Goal: Communication & Community: Participate in discussion

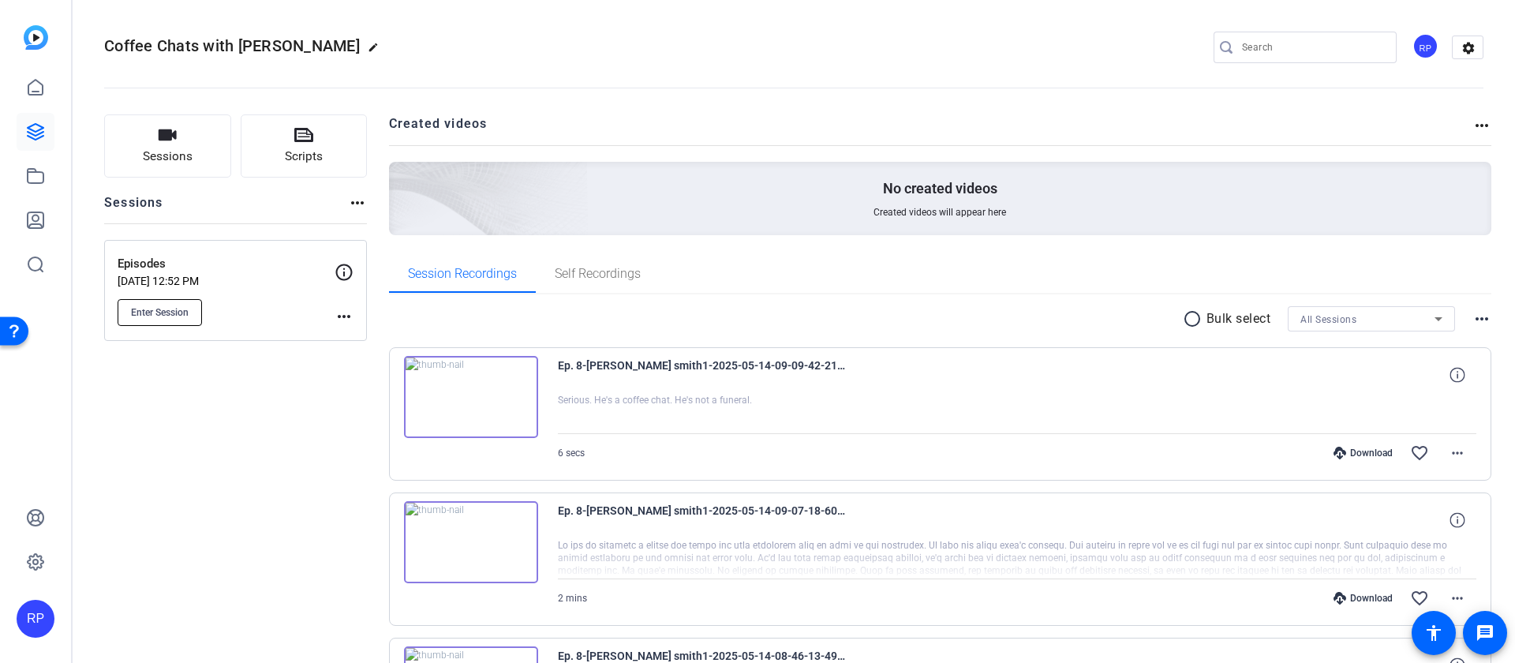
click at [157, 320] on button "Enter Session" at bounding box center [160, 312] width 84 height 27
click at [178, 313] on span "Enter Session" at bounding box center [160, 312] width 58 height 13
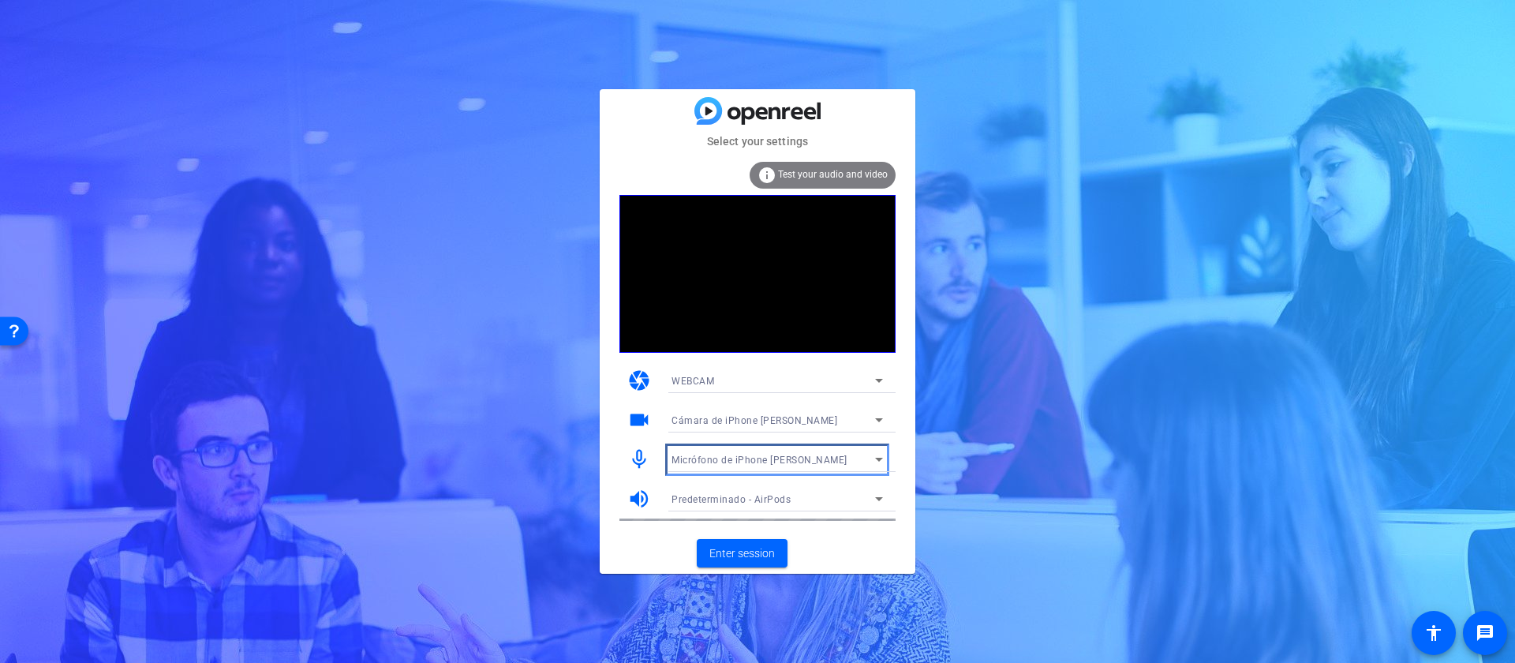
click at [805, 457] on span "Micrófono de iPhone [PERSON_NAME]" at bounding box center [760, 460] width 176 height 11
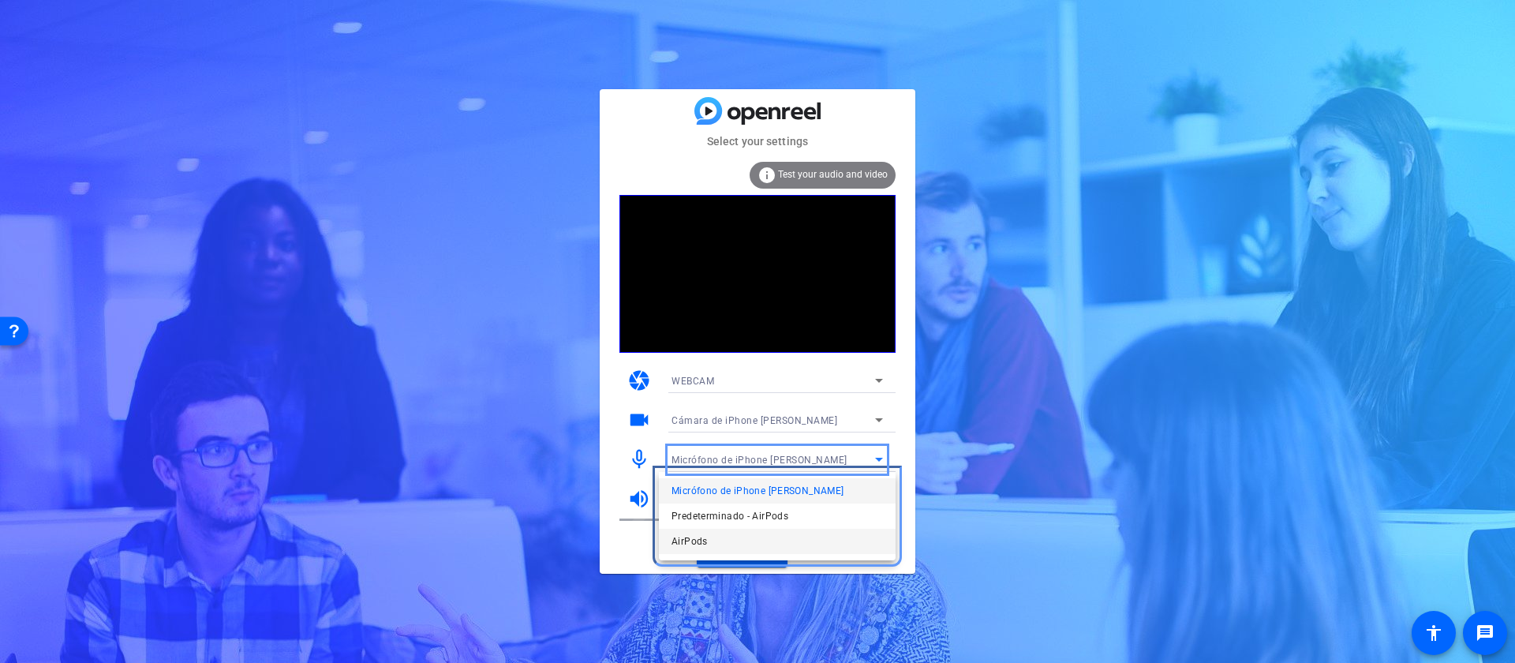
click at [719, 539] on mat-option "AirPods" at bounding box center [777, 541] width 237 height 25
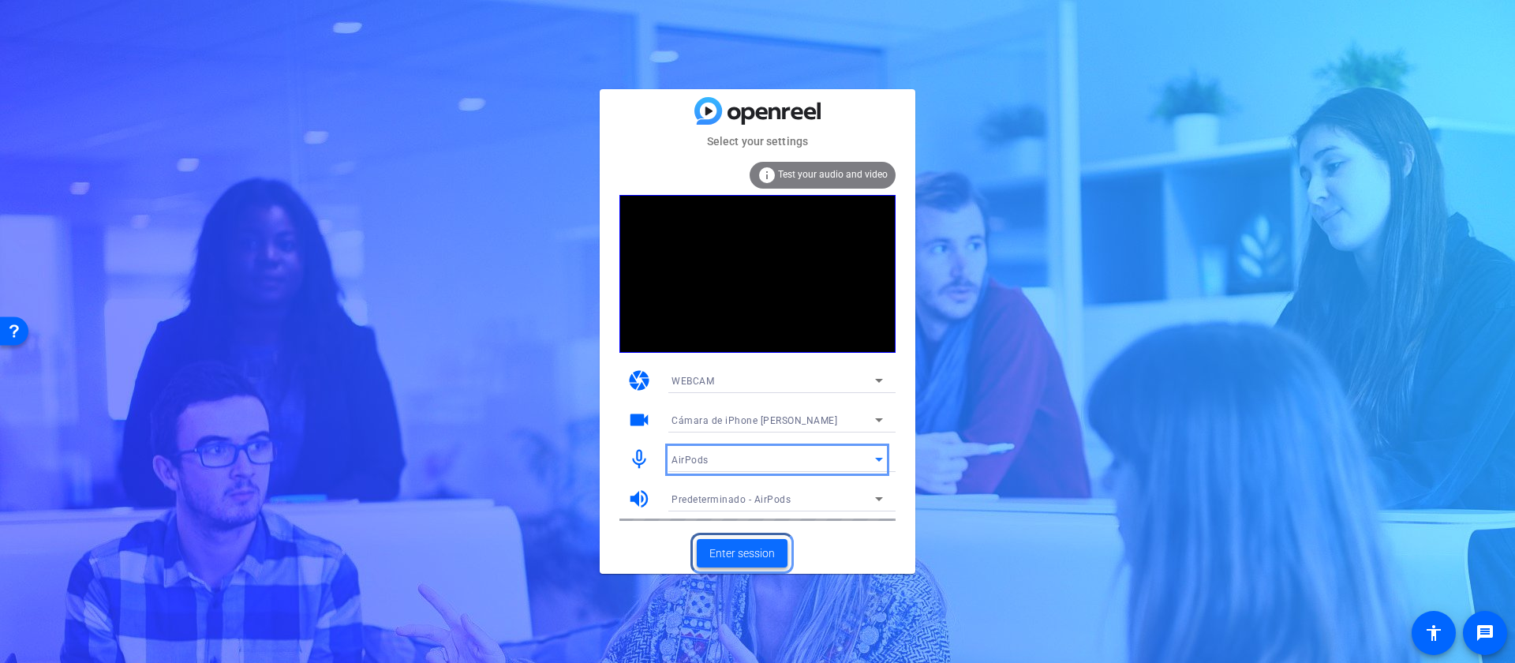
click at [741, 549] on span "Enter session" at bounding box center [743, 553] width 66 height 17
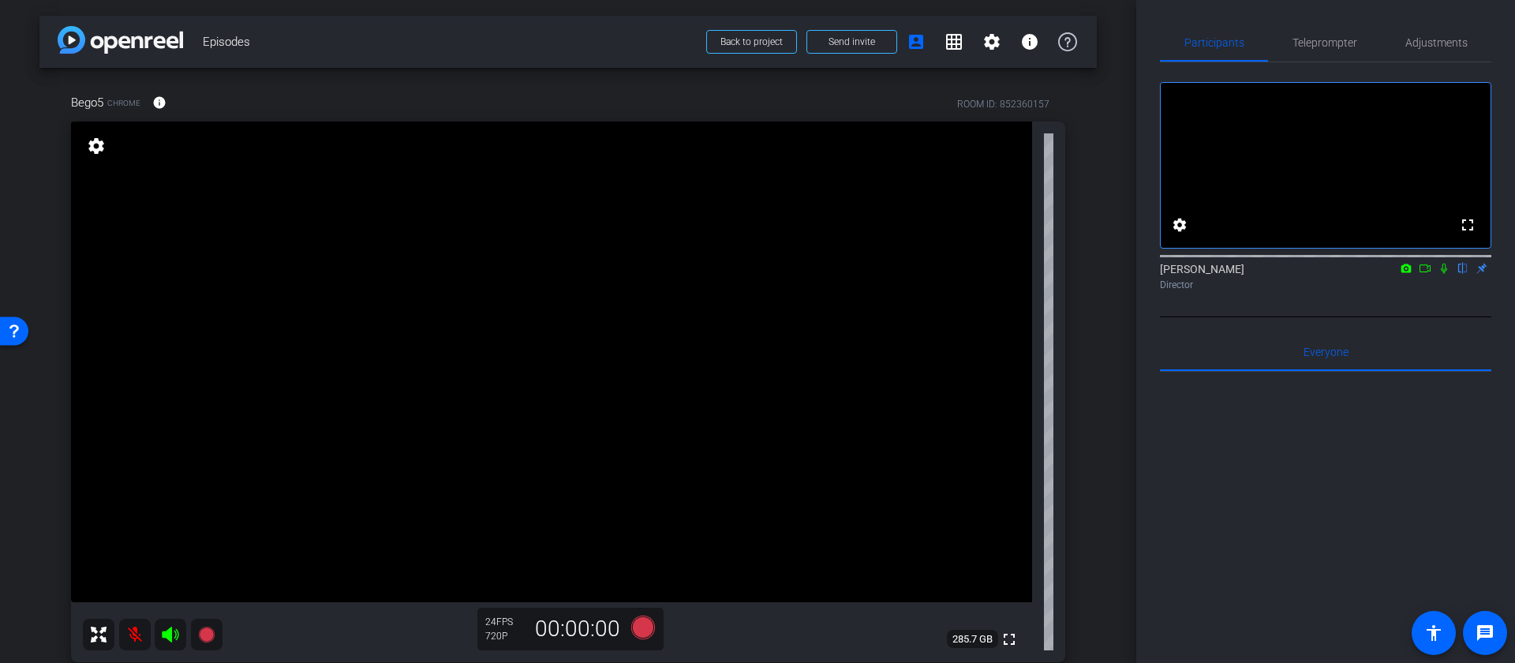
scroll to position [50, 0]
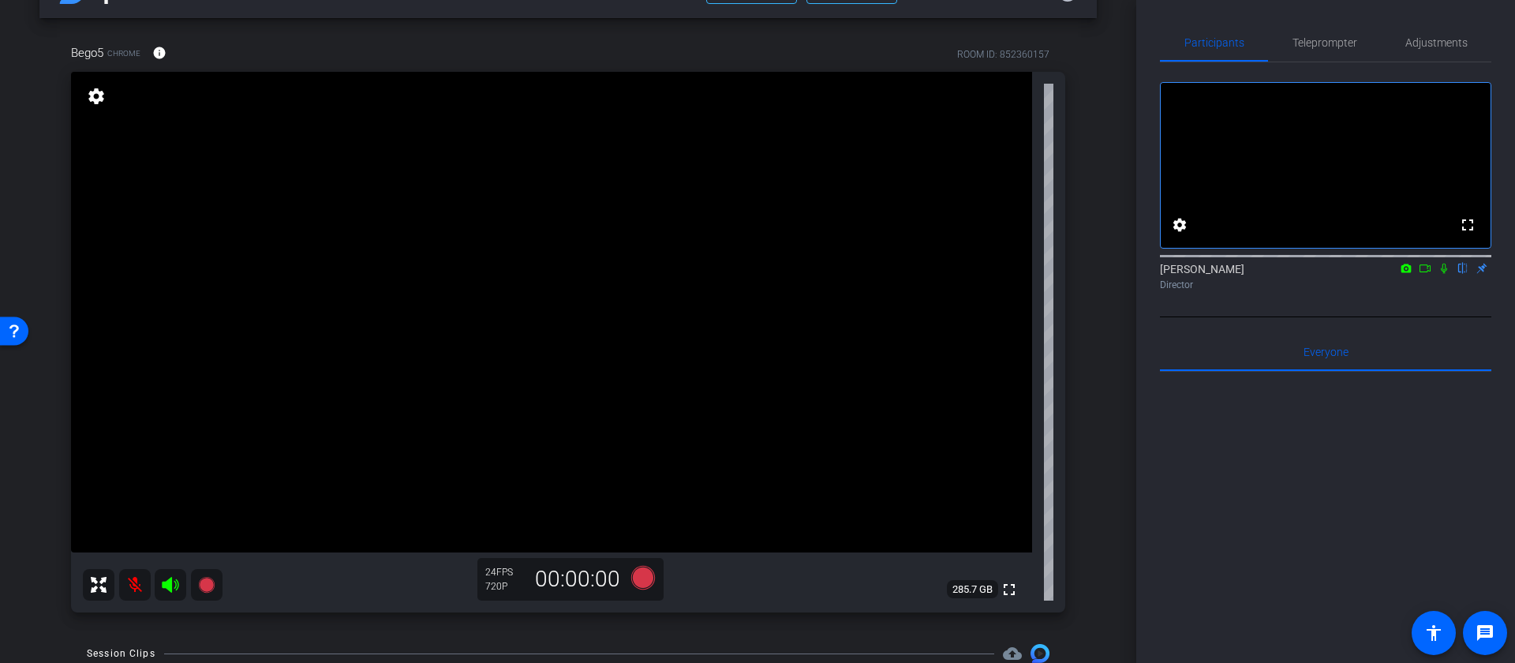
click at [1448, 274] on icon "Color" at bounding box center [1444, 268] width 13 height 11
click at [140, 580] on mat-icon at bounding box center [135, 585] width 32 height 32
click at [174, 586] on icon "color: black" at bounding box center [170, 584] width 19 height 19
click at [138, 590] on mat-icon at bounding box center [135, 585] width 32 height 32
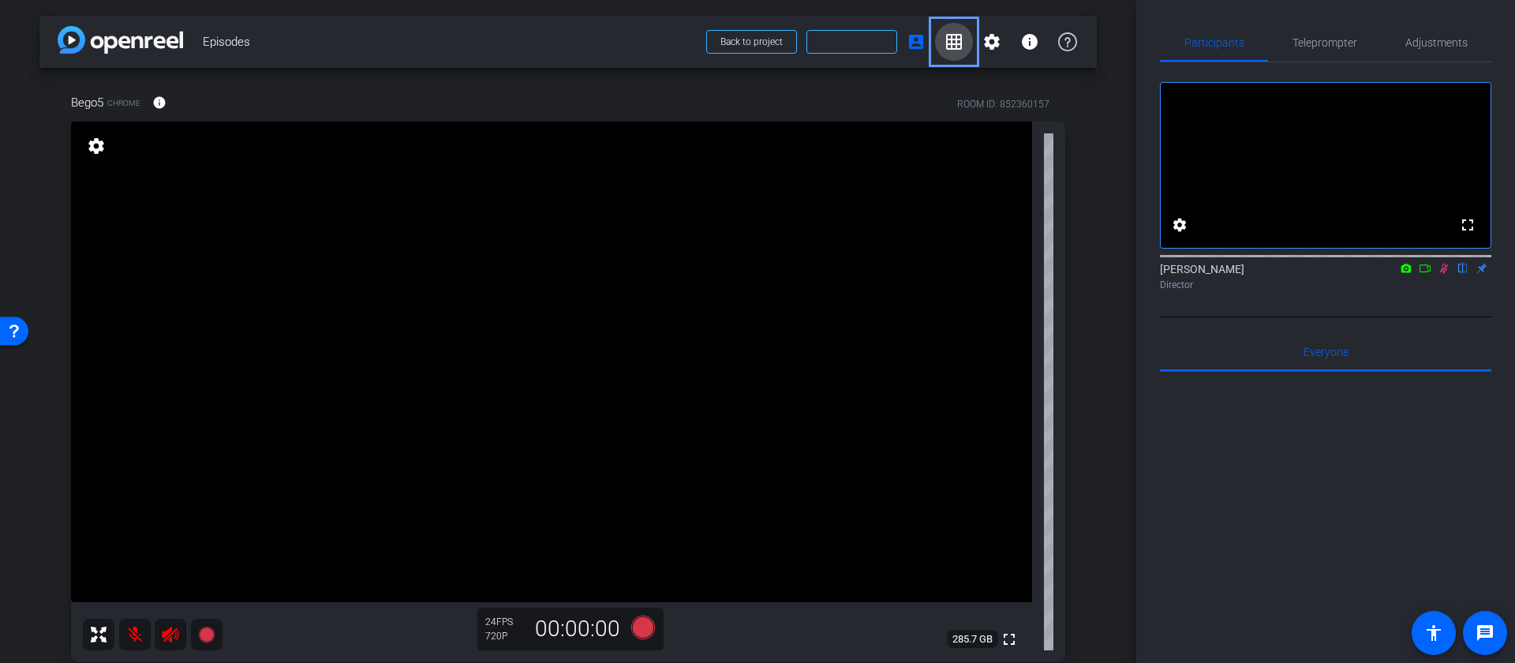
click at [953, 47] on mat-icon "grid_on" at bounding box center [954, 41] width 19 height 19
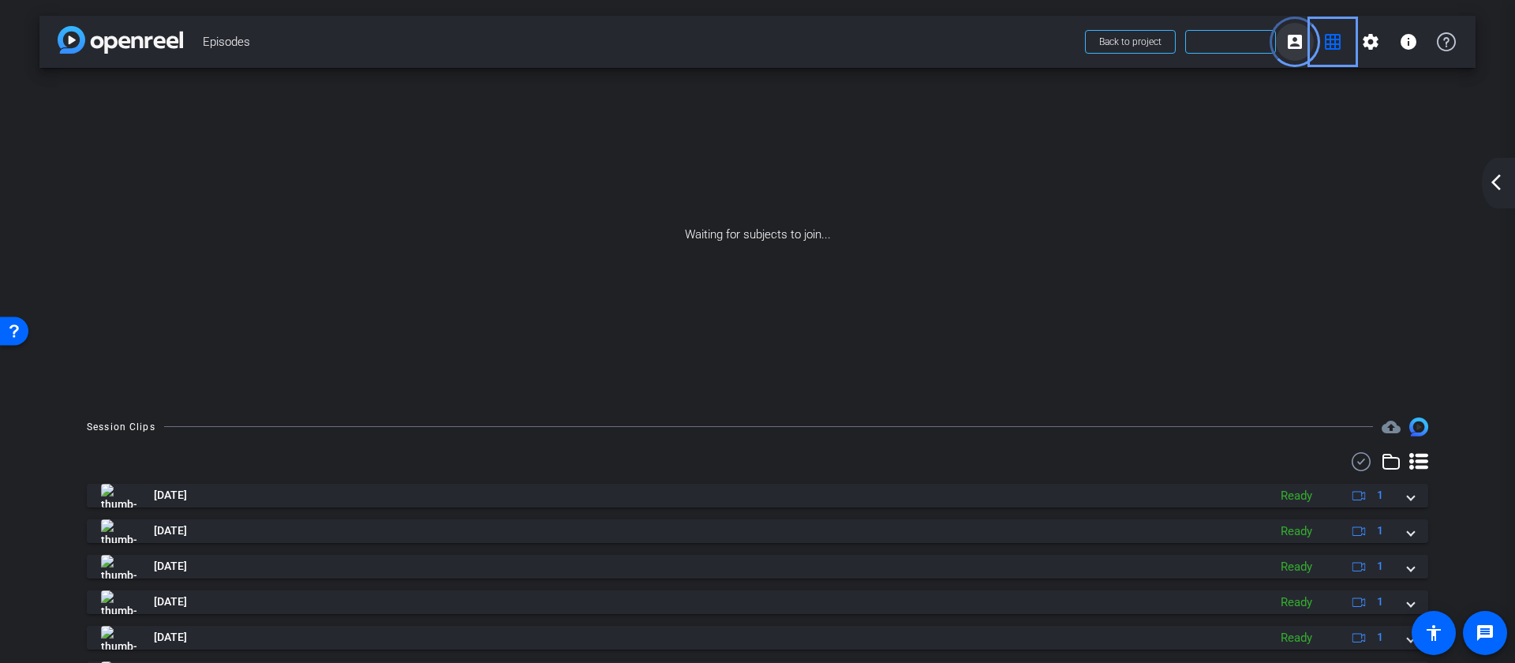
click at [1298, 51] on mat-icon "account_box" at bounding box center [1295, 41] width 19 height 19
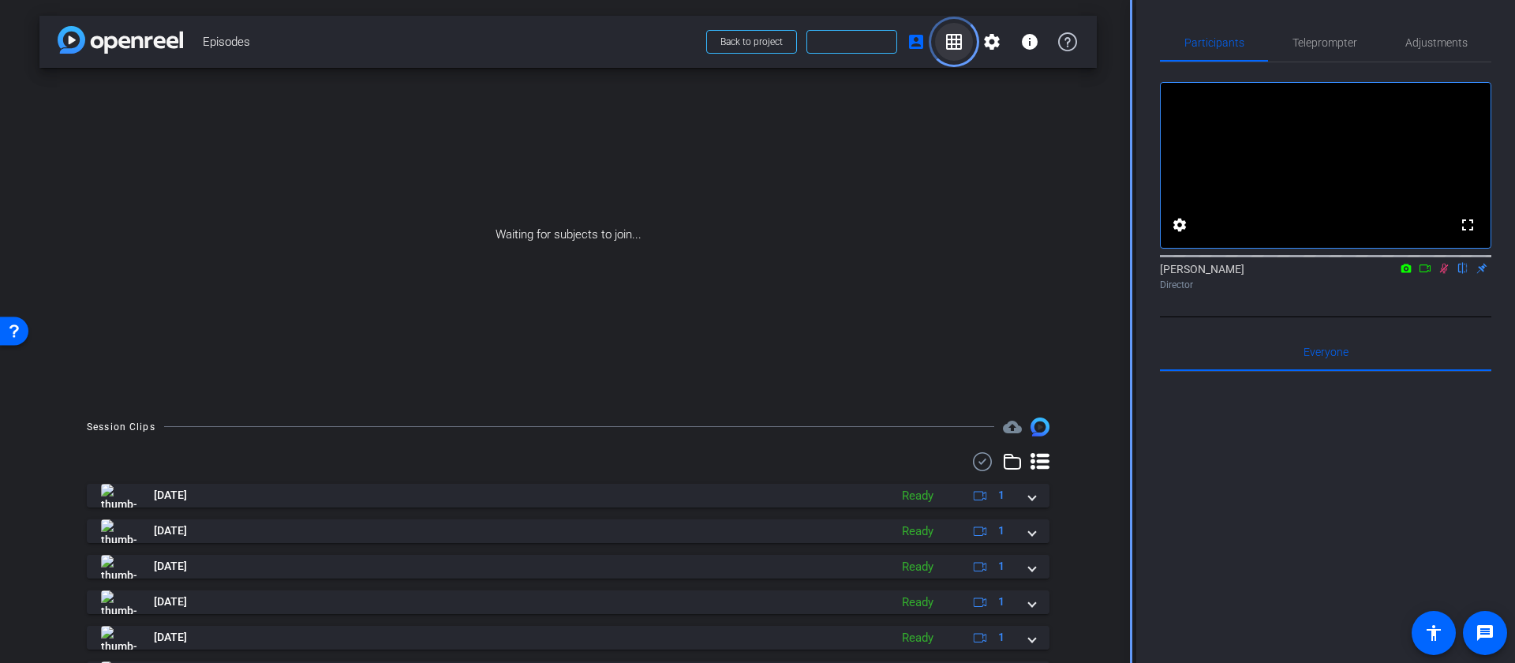
click at [960, 41] on mat-icon "grid_on" at bounding box center [954, 41] width 19 height 19
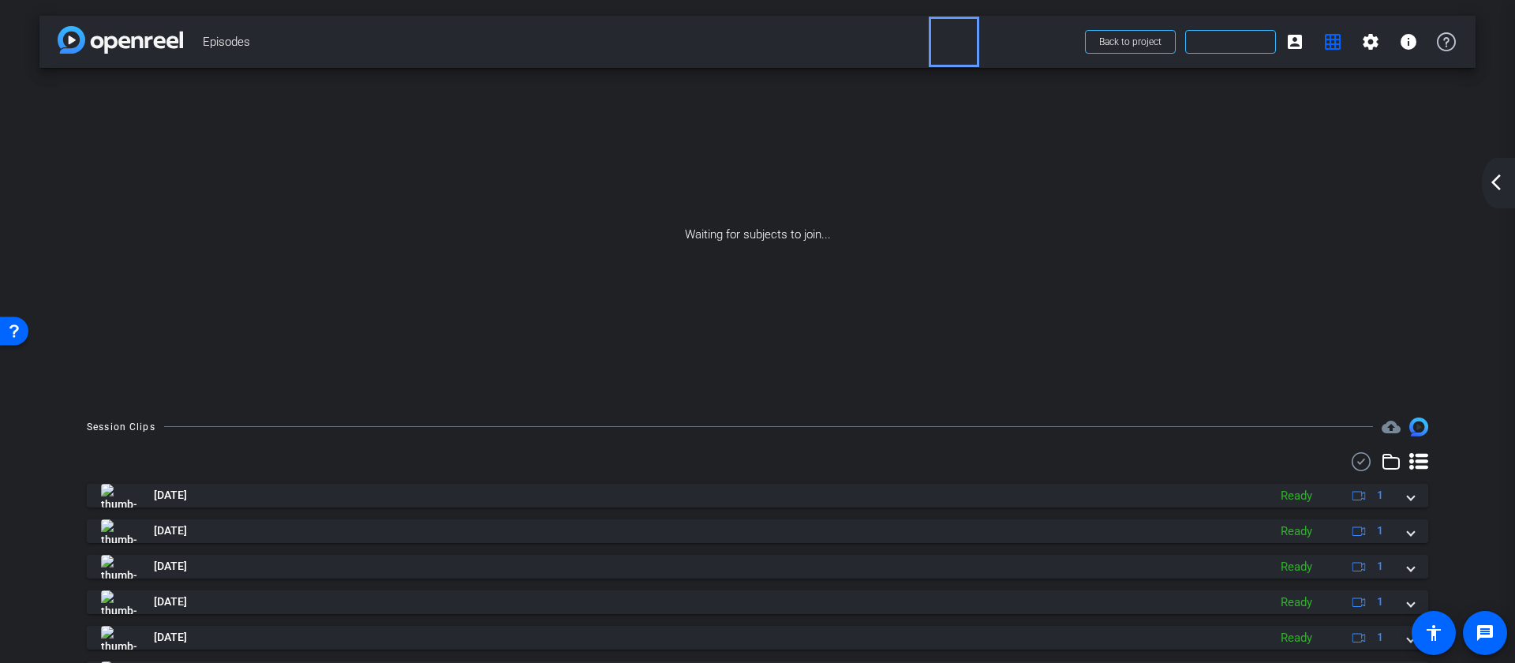
drag, startPoint x: 912, startPoint y: 28, endPoint x: 896, endPoint y: 52, distance: 28.5
click at [908, 32] on span "Episodes" at bounding box center [639, 42] width 873 height 32
click at [892, 52] on span "Episodes" at bounding box center [639, 42] width 873 height 32
click at [967, 40] on span "Episodes" at bounding box center [639, 42] width 873 height 32
click at [945, 41] on span "Episodes" at bounding box center [639, 42] width 873 height 32
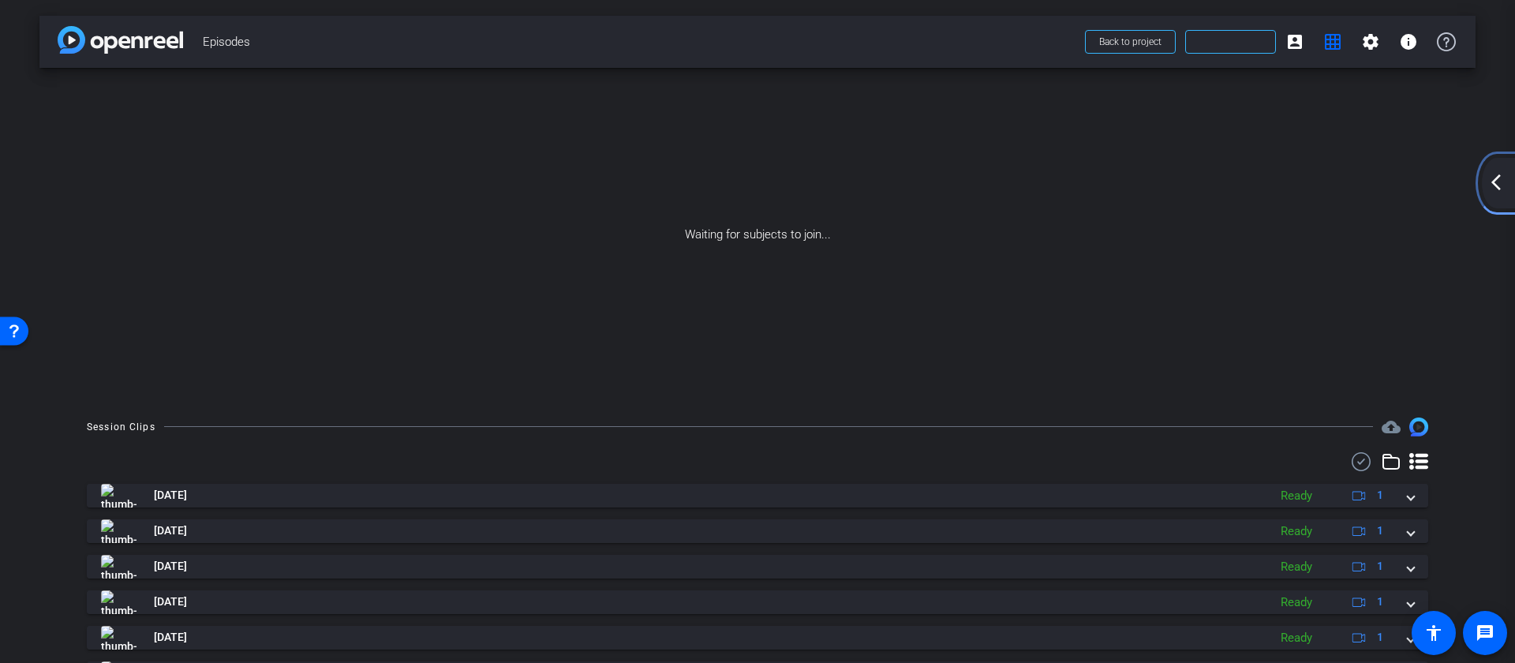
click at [1496, 184] on mat-icon "arrow_back_ios_new" at bounding box center [1496, 182] width 19 height 19
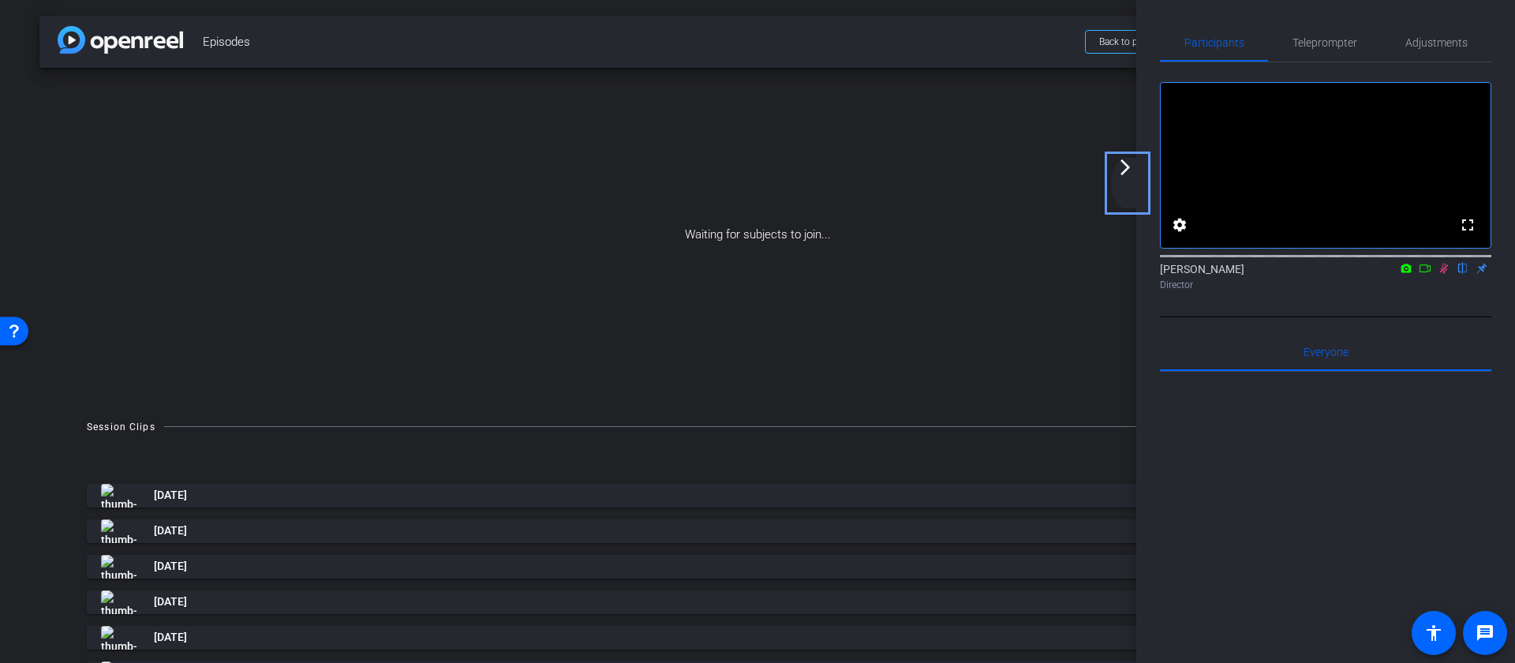
click at [1121, 174] on mat-icon "arrow_forward_ios" at bounding box center [1125, 167] width 19 height 19
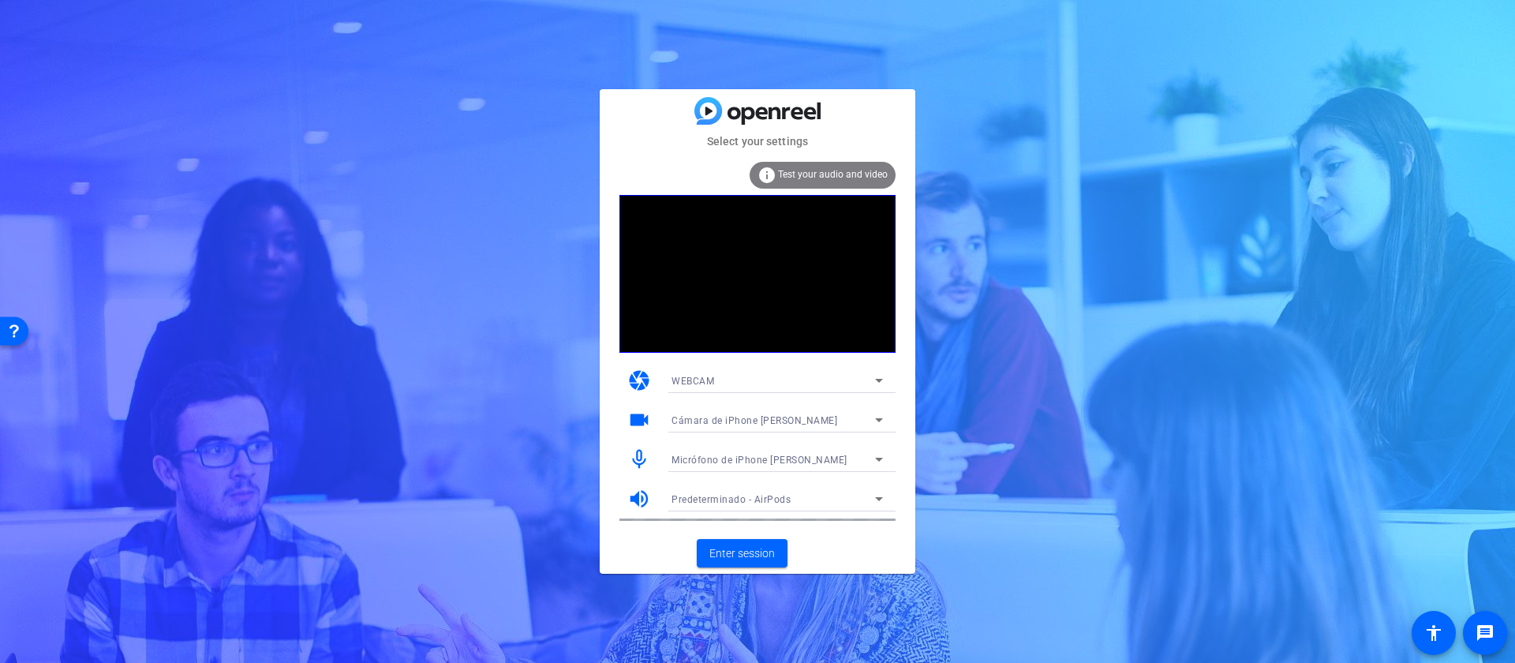
click at [848, 458] on div "Micrófono de iPhone [PERSON_NAME]" at bounding box center [774, 460] width 204 height 20
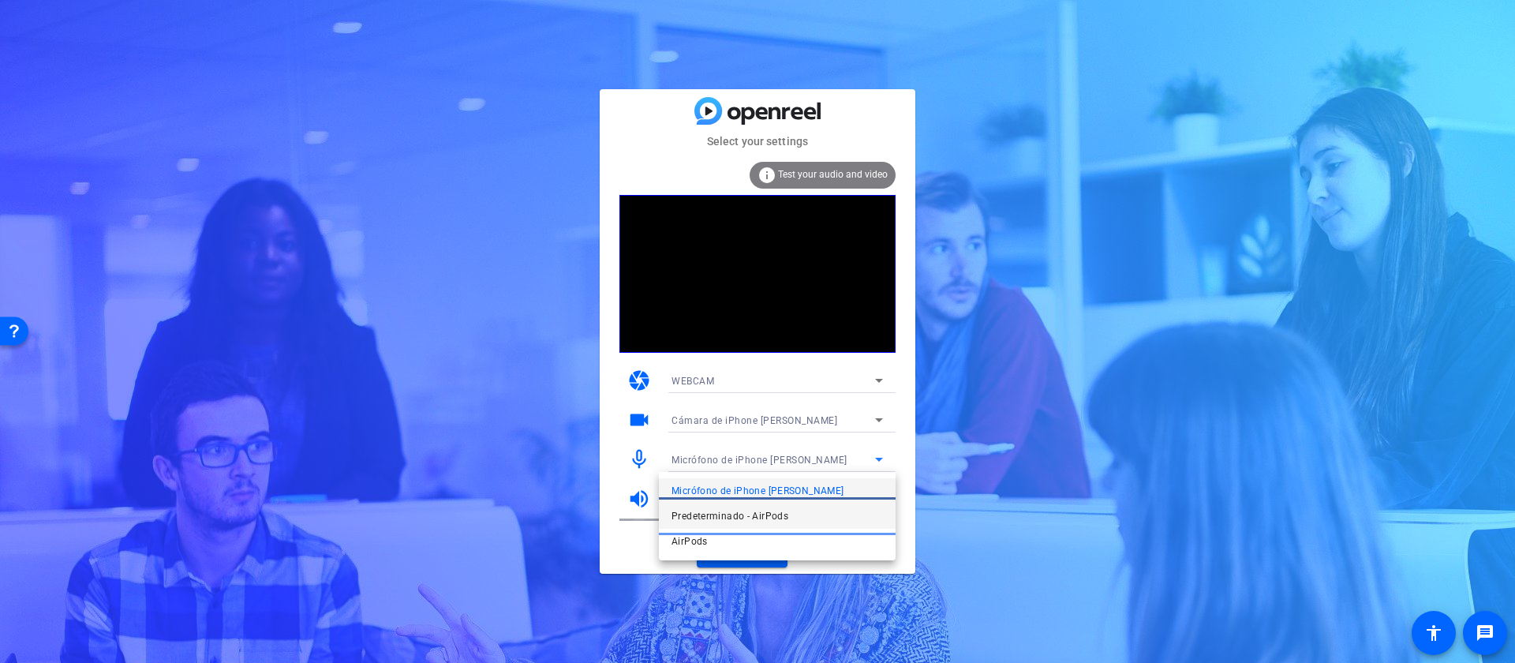
click at [736, 522] on span "Predeterminado - AirPods" at bounding box center [730, 516] width 117 height 19
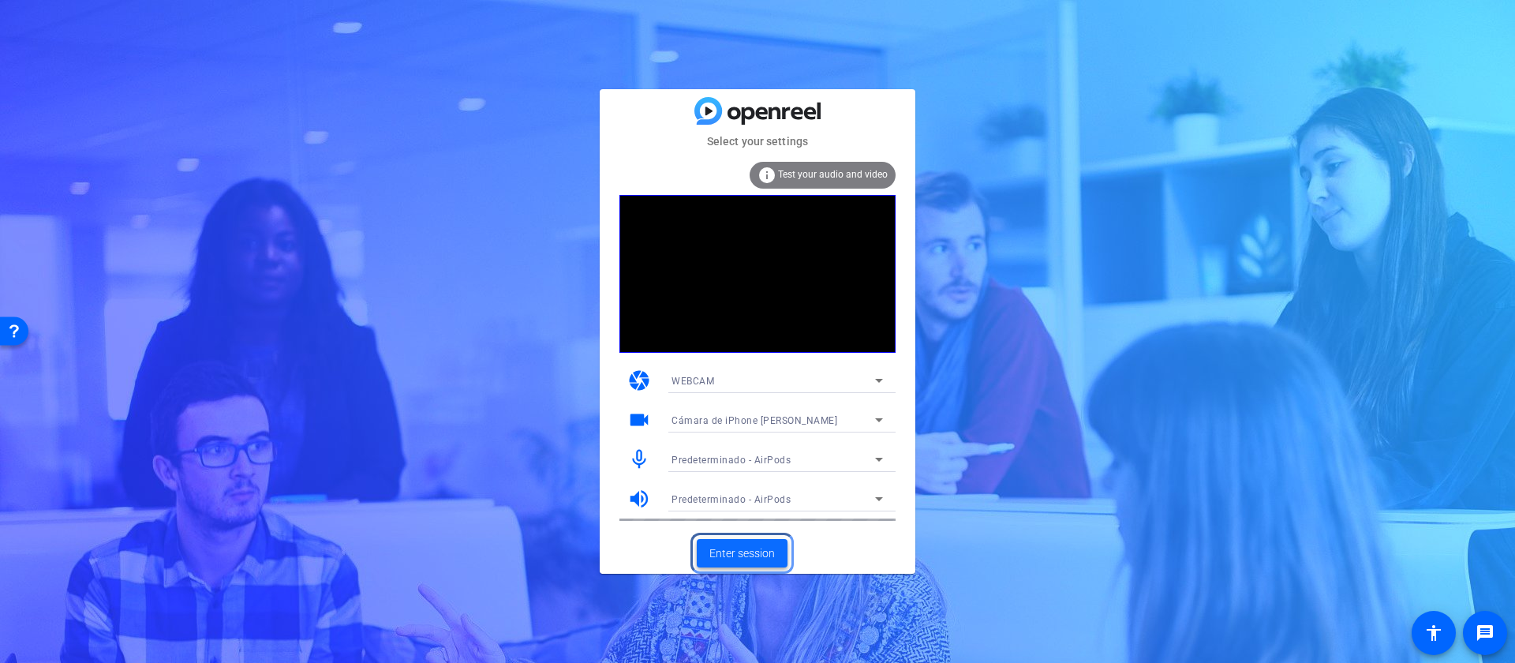
click at [750, 548] on span "Enter session" at bounding box center [743, 553] width 66 height 17
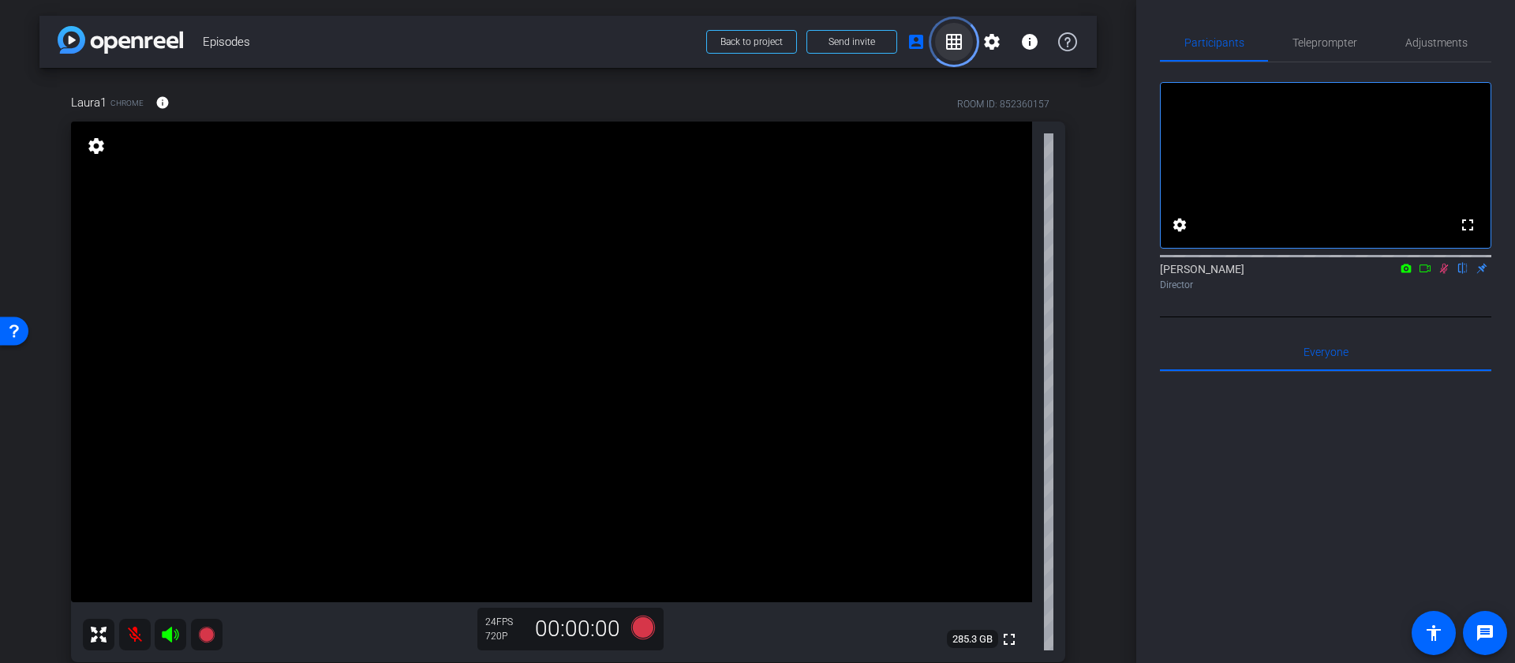
click at [954, 39] on mat-icon "grid_on" at bounding box center [954, 41] width 19 height 19
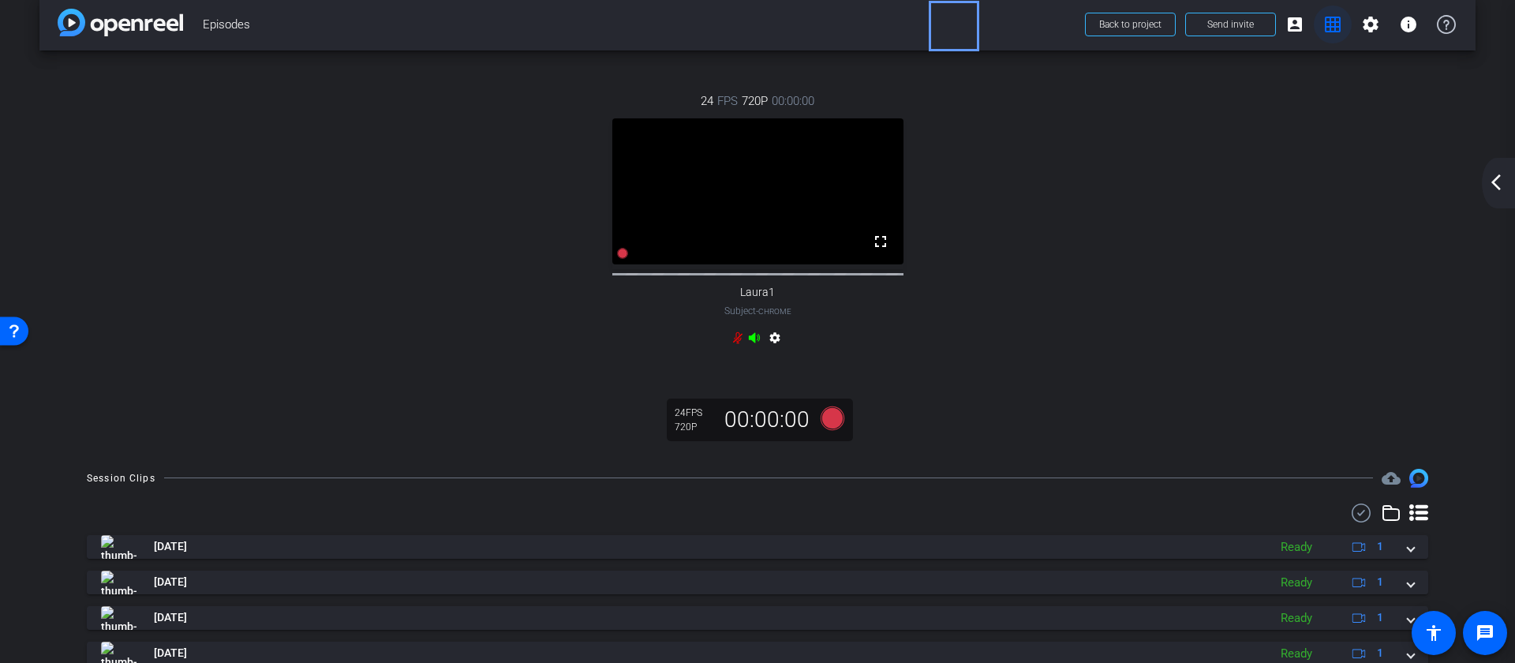
scroll to position [20, 0]
click at [1306, 25] on span "account_box" at bounding box center [1295, 22] width 38 height 38
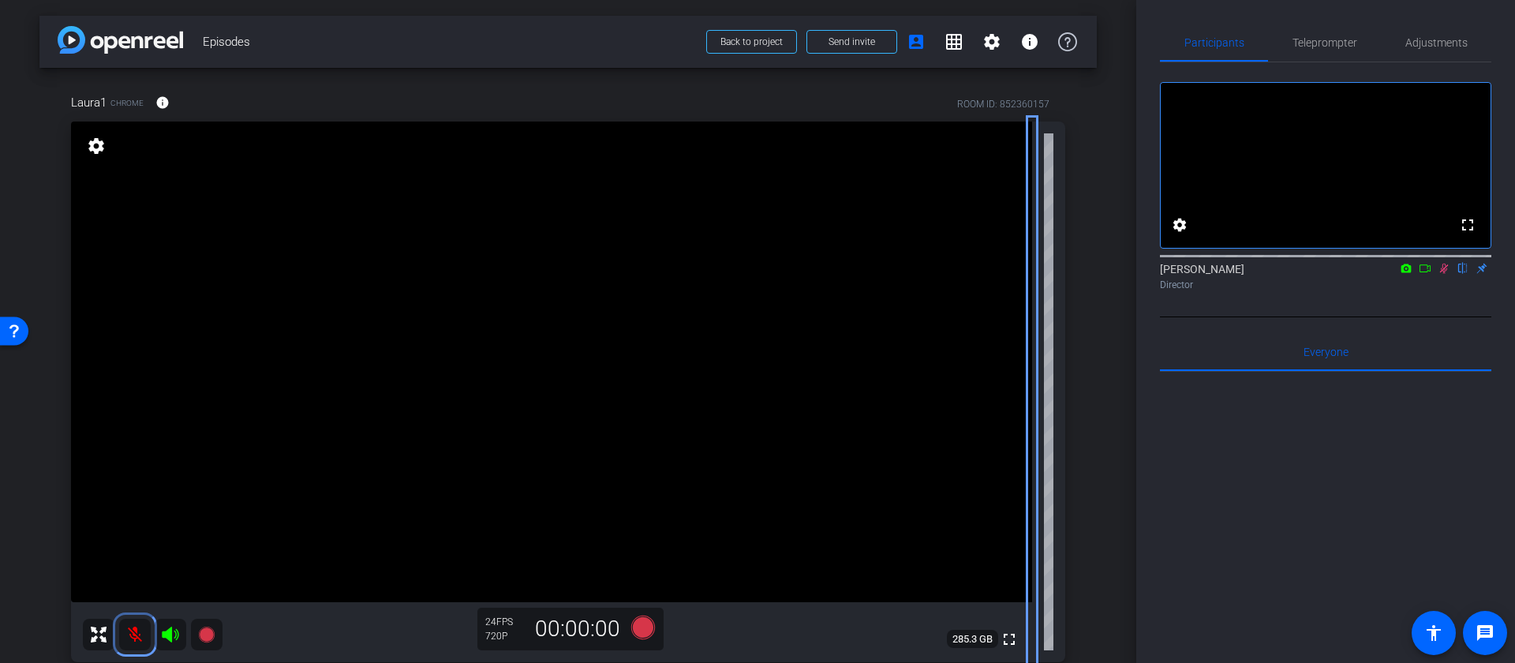
click at [139, 643] on mat-icon at bounding box center [135, 635] width 32 height 32
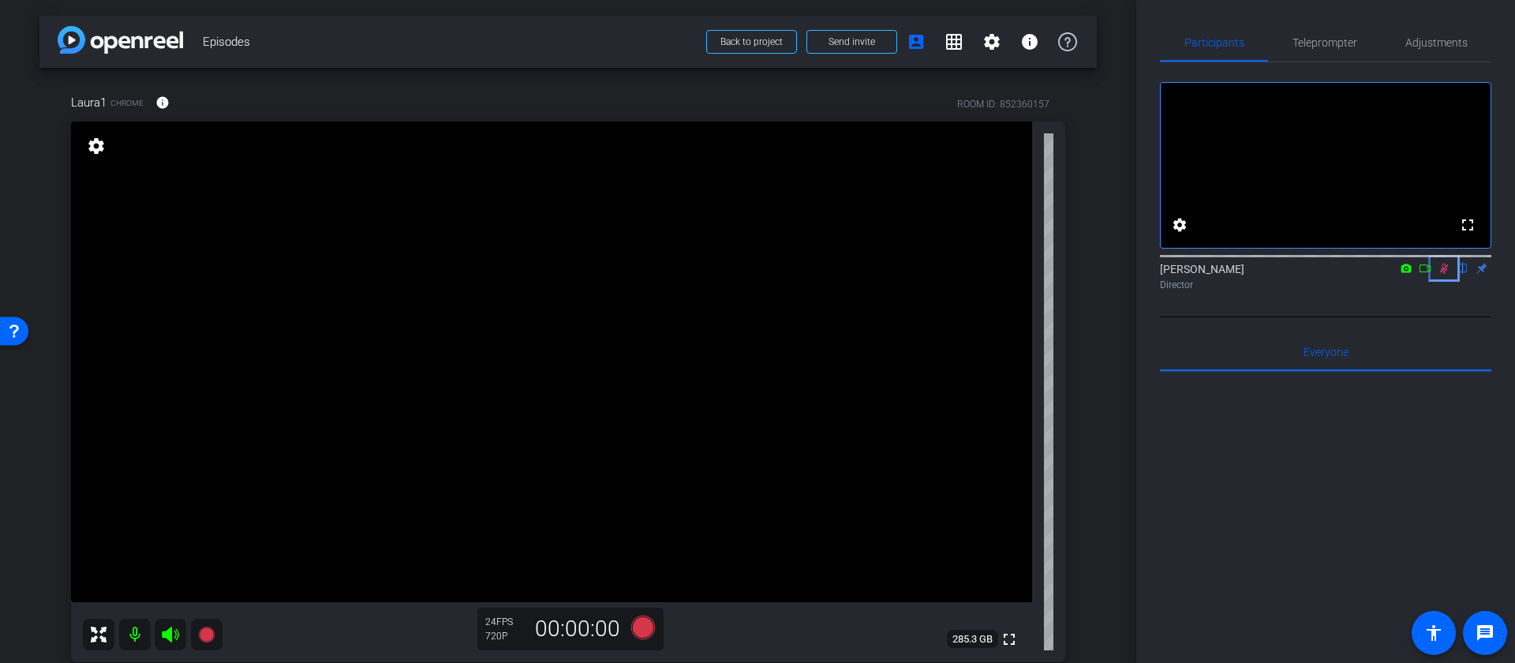
click at [1444, 274] on icon "Color" at bounding box center [1444, 269] width 9 height 10
click at [141, 636] on mat-icon at bounding box center [135, 635] width 32 height 32
click at [947, 43] on mat-icon "grid_on" at bounding box center [954, 41] width 19 height 19
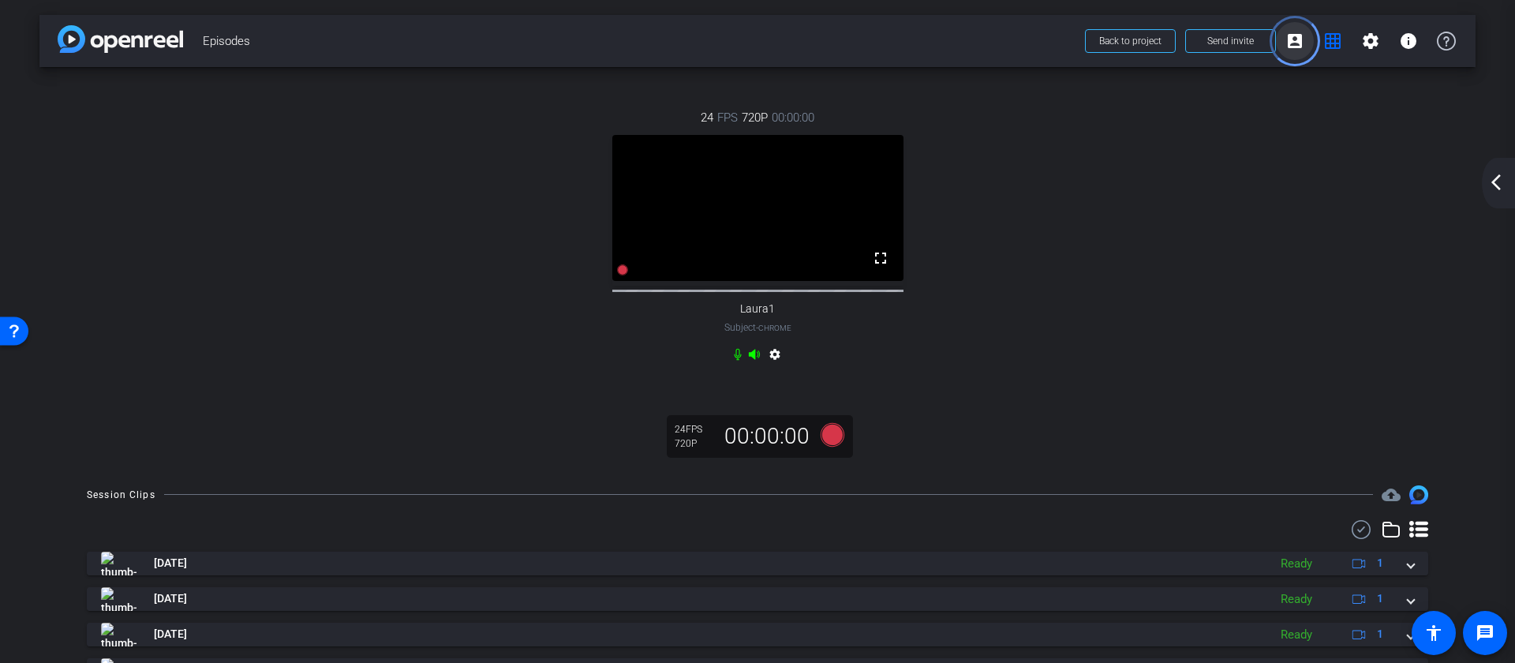
click at [1301, 43] on mat-icon "account_box" at bounding box center [1295, 41] width 19 height 19
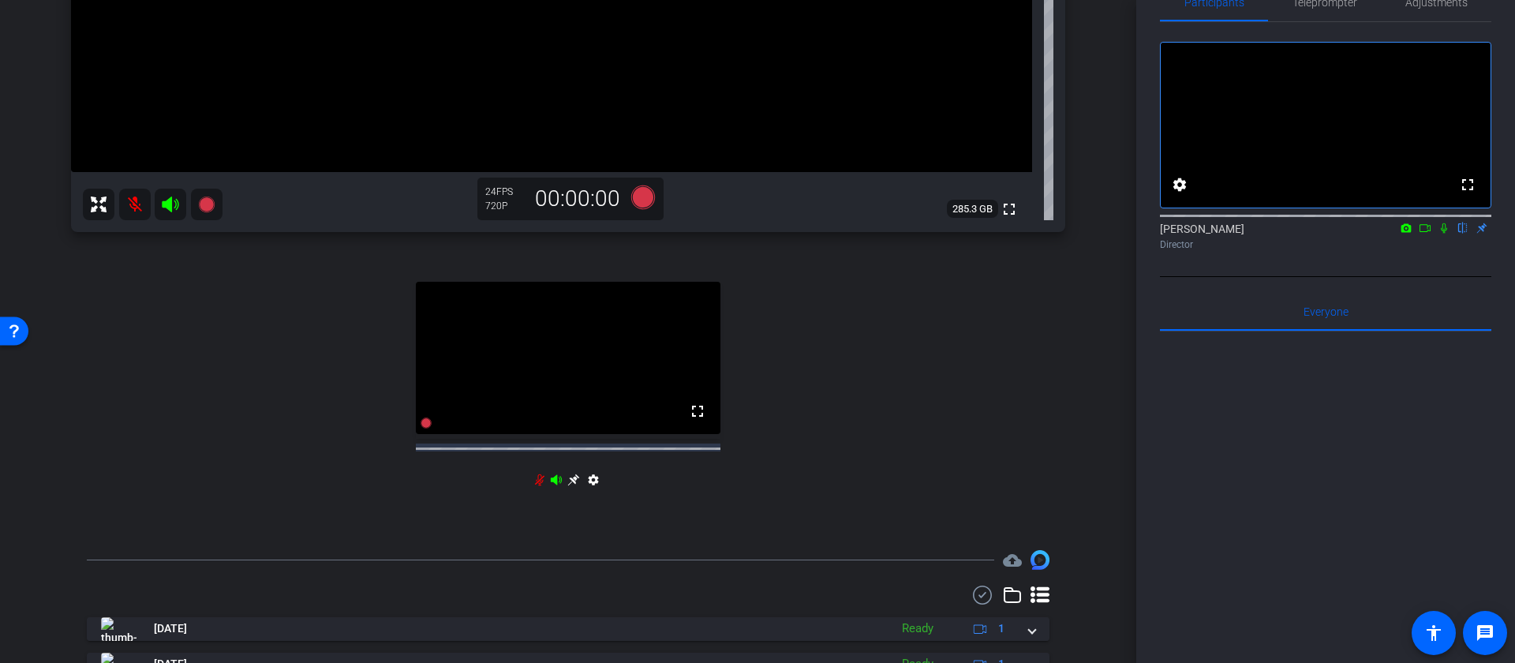
scroll to position [346, 0]
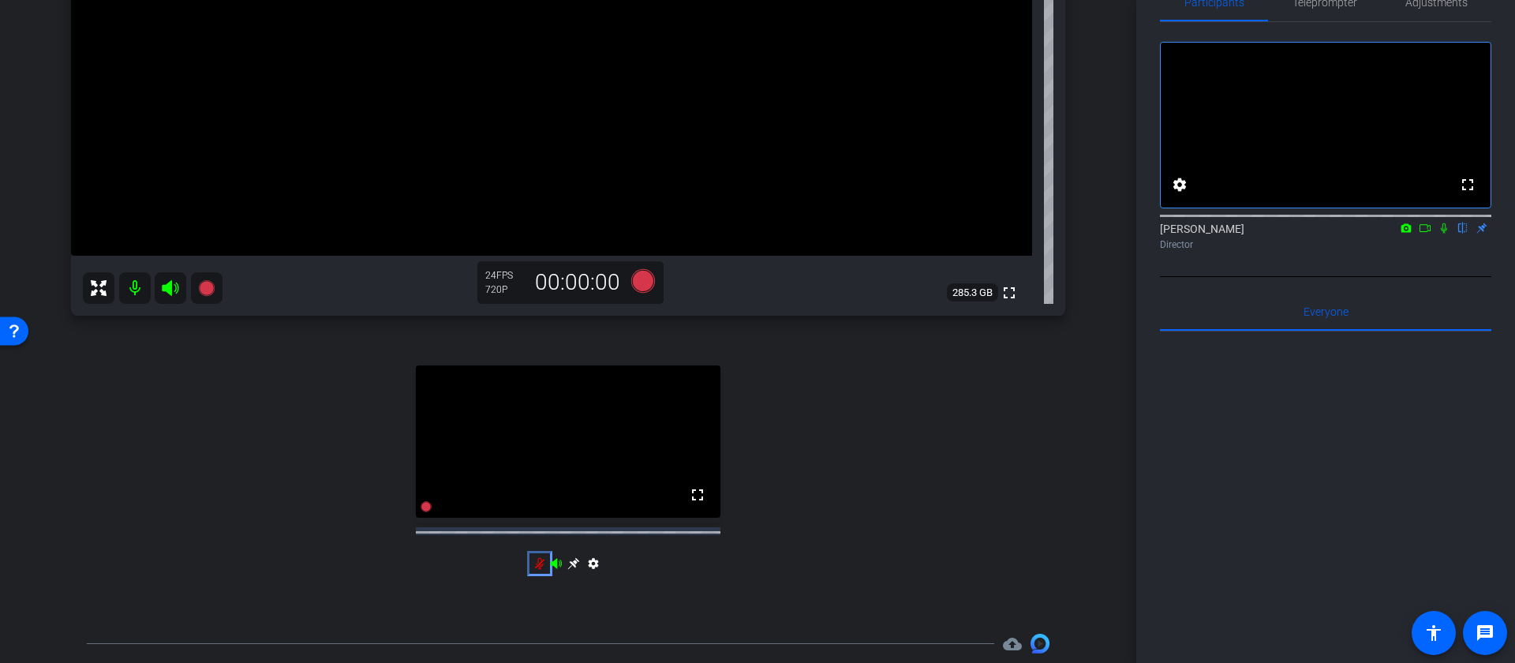
drag, startPoint x: 540, startPoint y: 577, endPoint x: 832, endPoint y: 522, distance: 297.2
click at [540, 570] on icon "Color" at bounding box center [539, 564] width 9 height 12
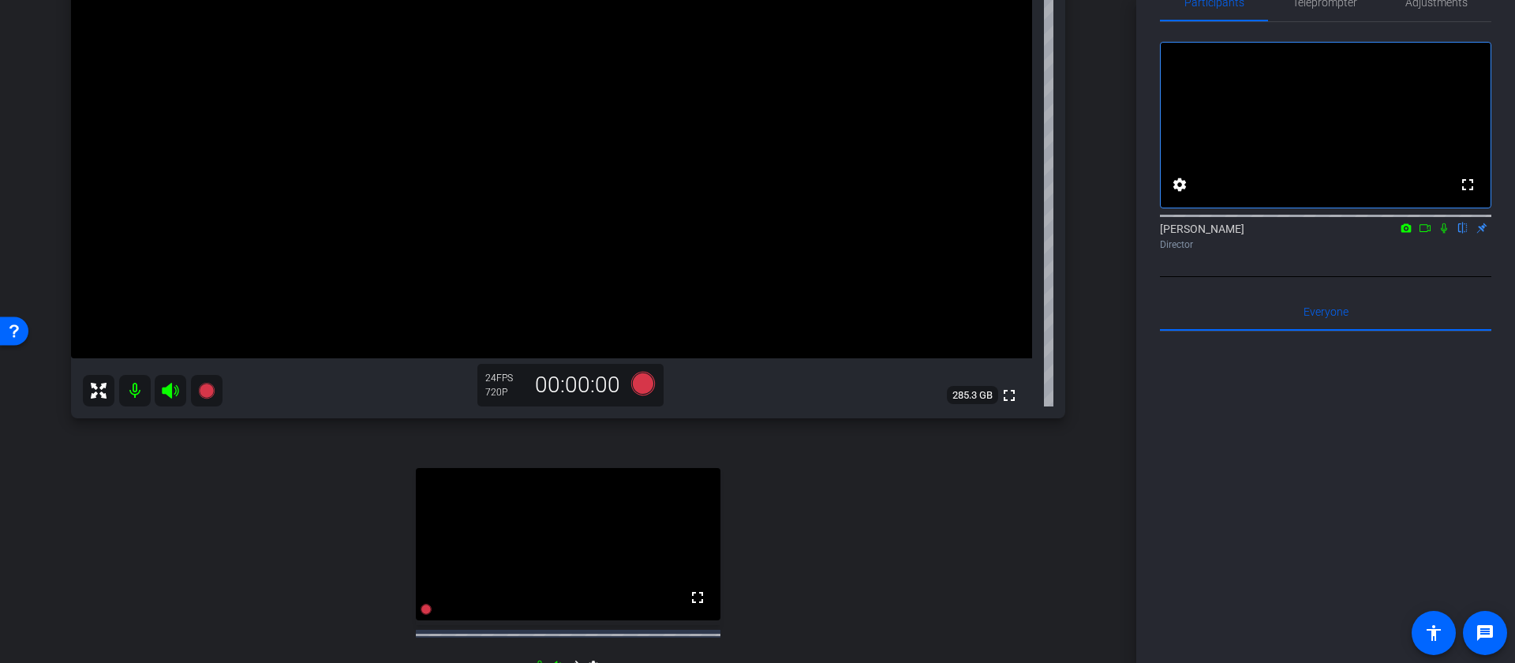
scroll to position [242, 0]
click at [1439, 234] on icon "Color" at bounding box center [1444, 228] width 13 height 11
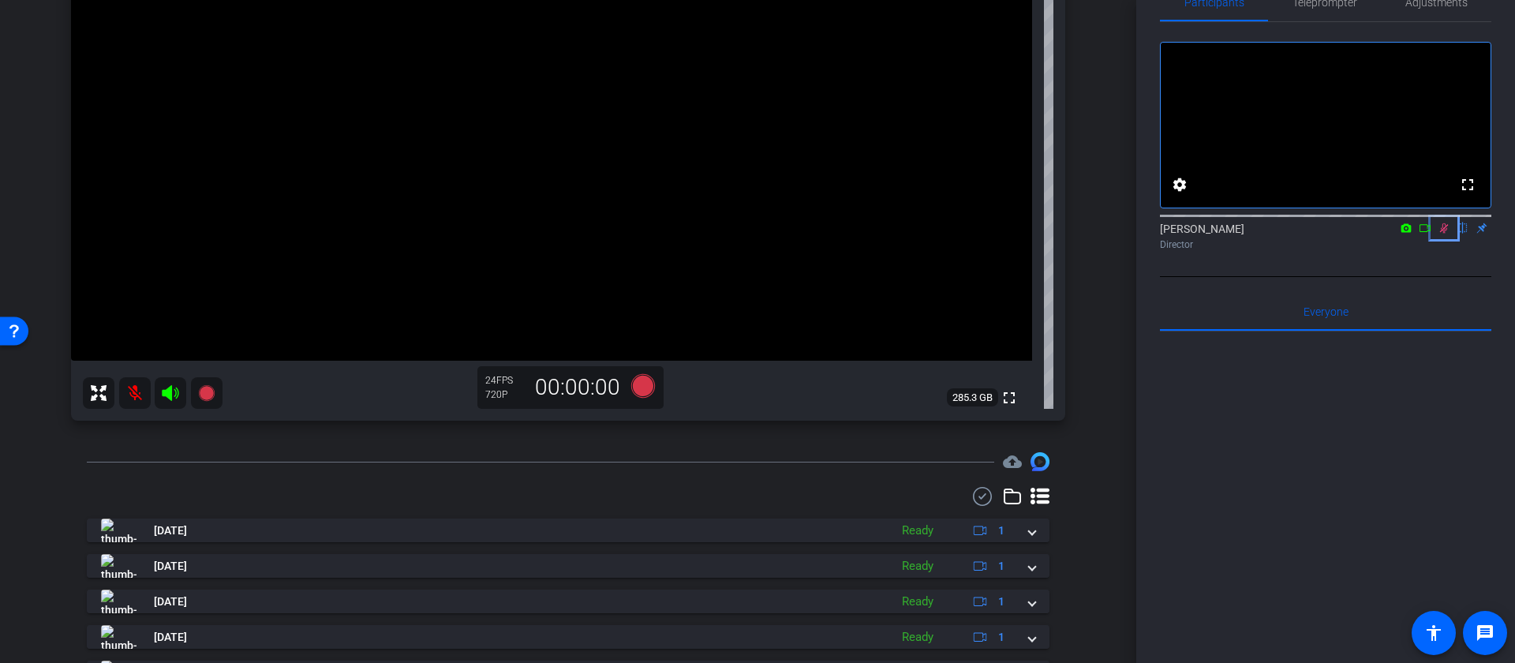
click at [1439, 234] on icon "Color" at bounding box center [1444, 228] width 13 height 11
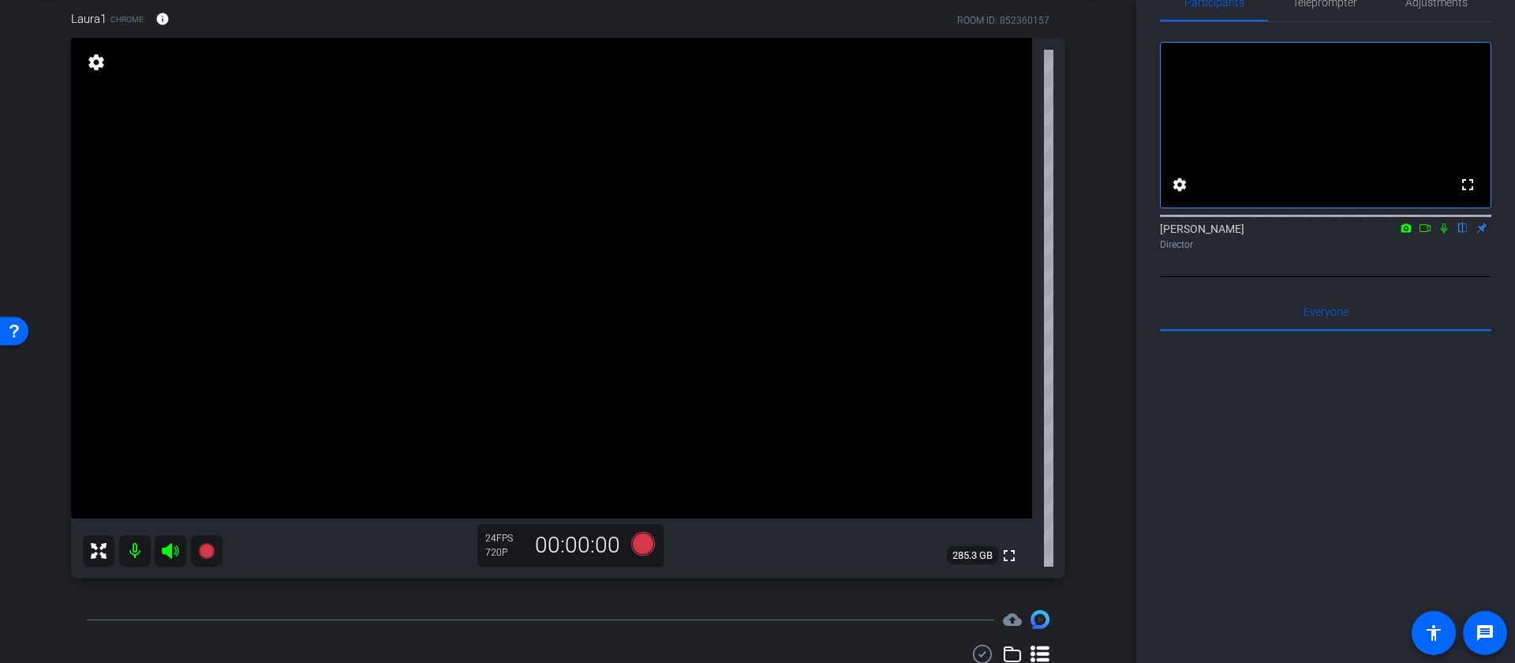
scroll to position [73, 0]
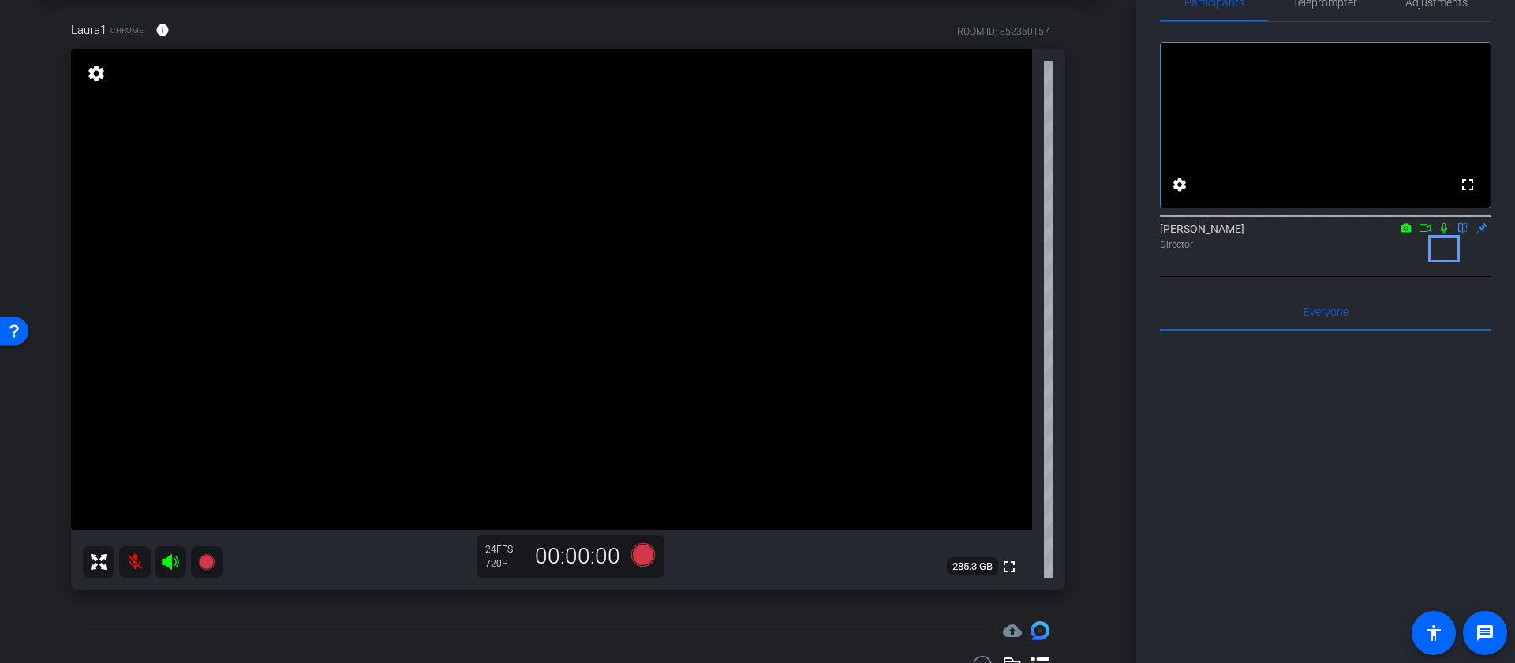
click at [1444, 234] on icon "Color" at bounding box center [1444, 228] width 13 height 11
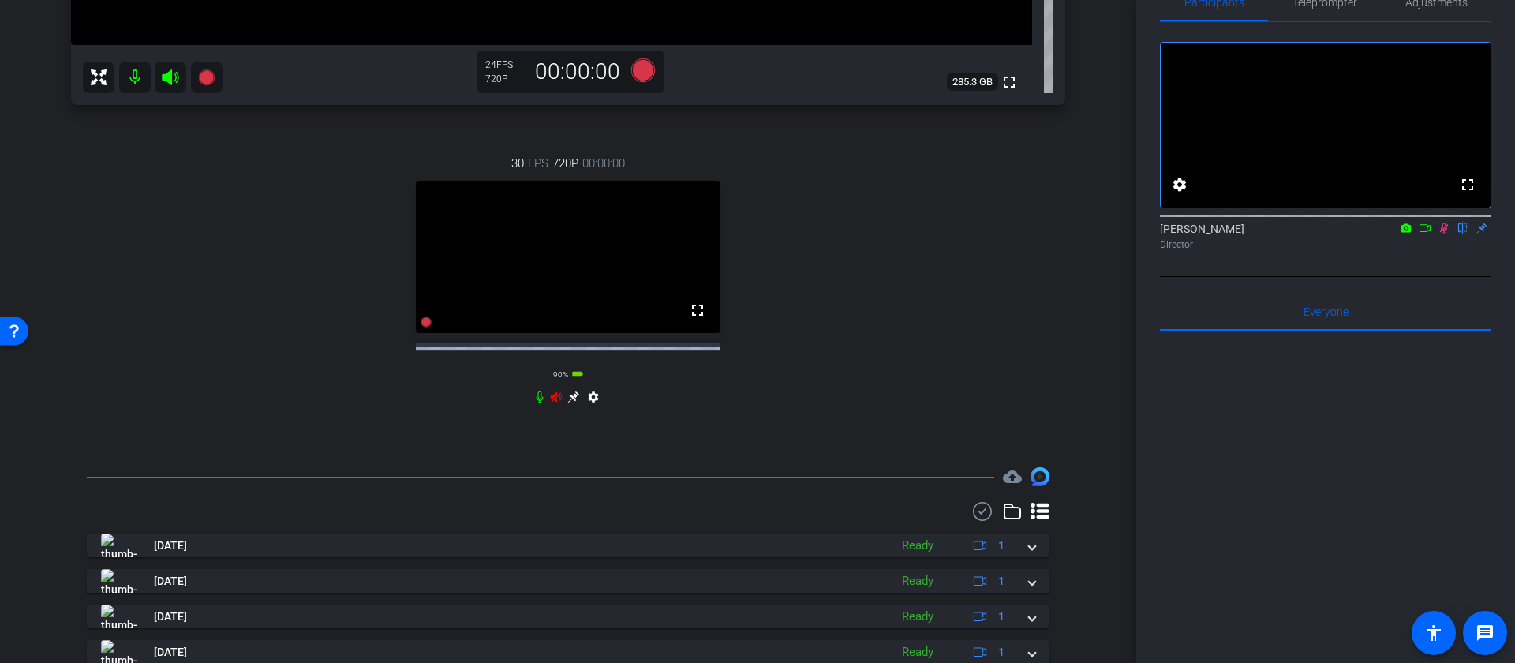
scroll to position [564, 0]
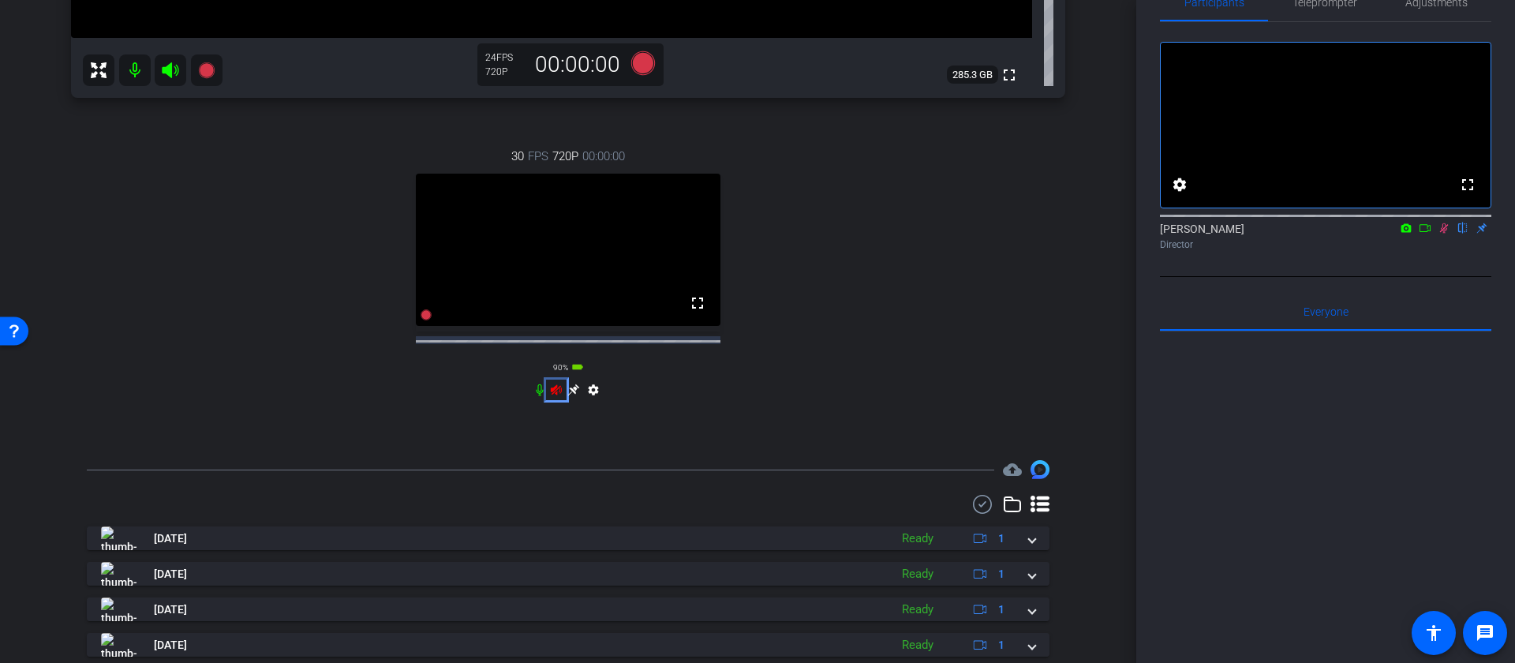
click at [557, 395] on icon "Color" at bounding box center [556, 389] width 11 height 10
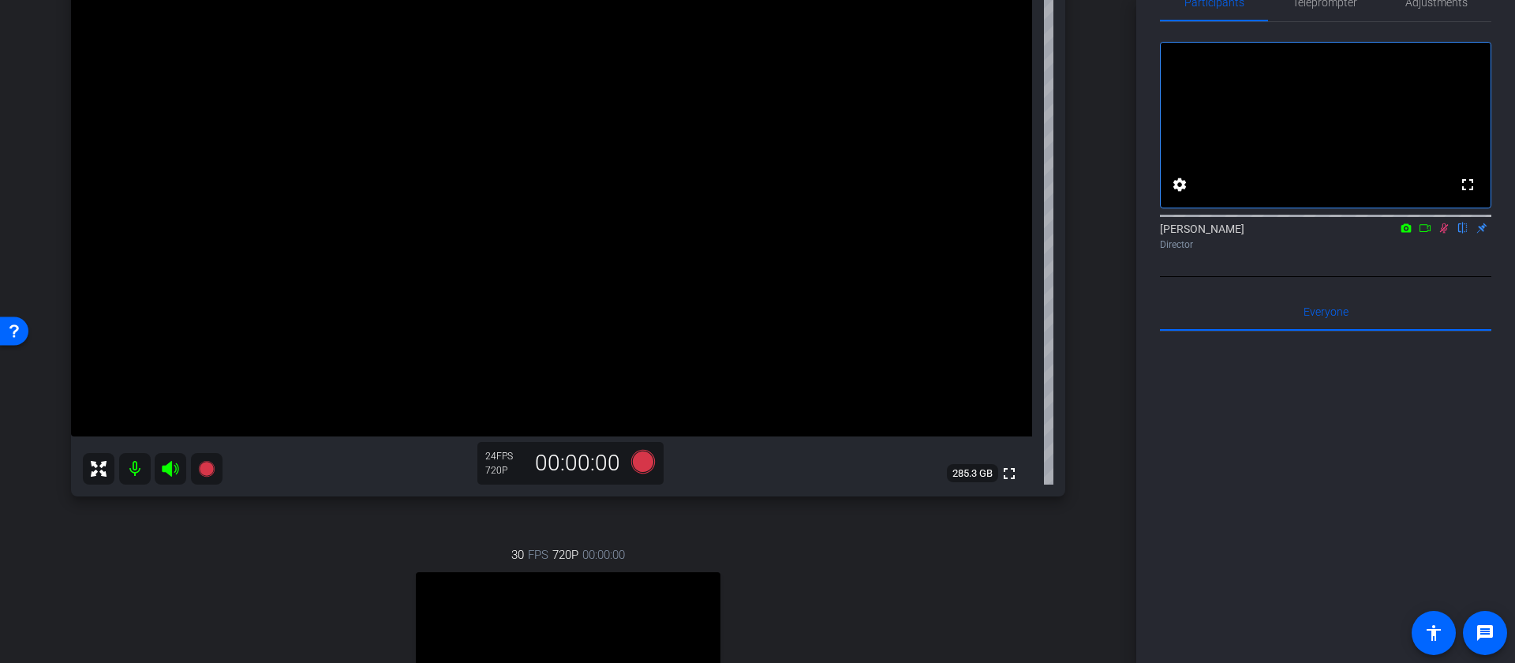
scroll to position [176, 0]
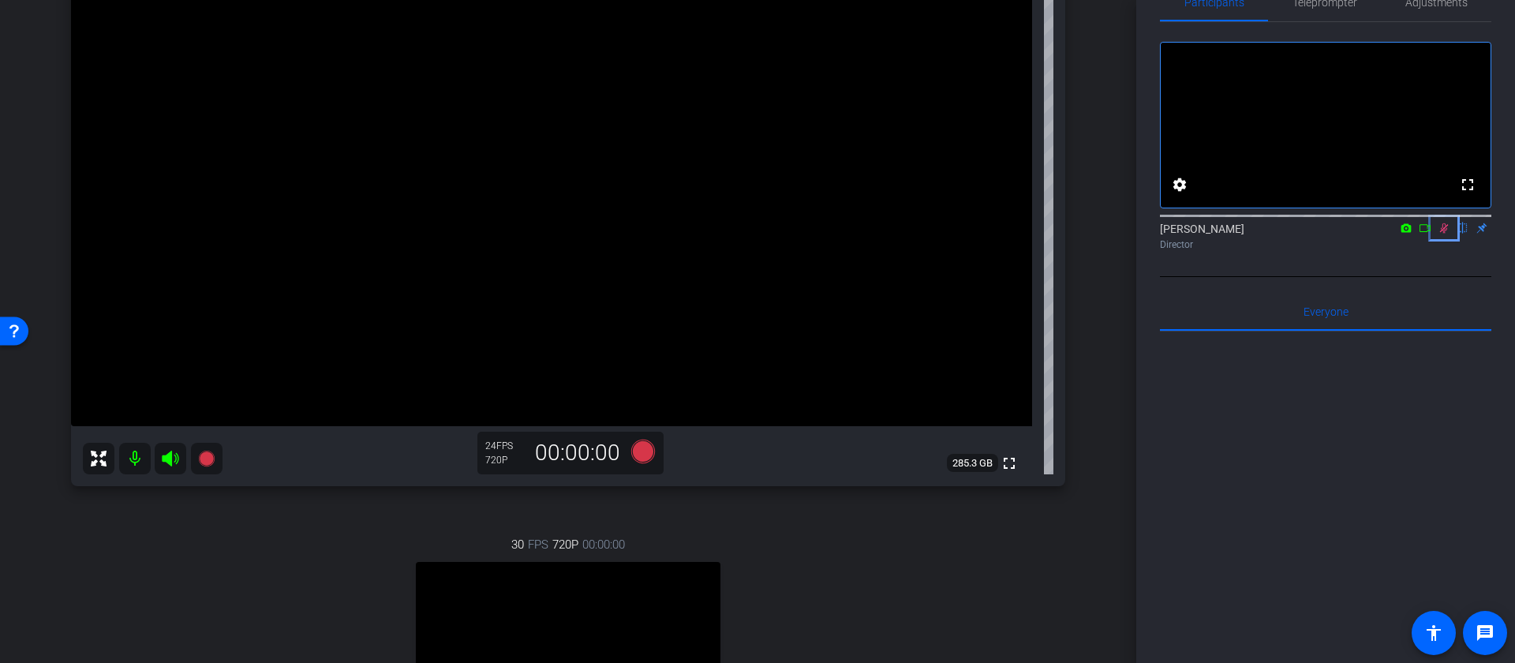
click at [1447, 234] on icon "Color" at bounding box center [1444, 228] width 9 height 10
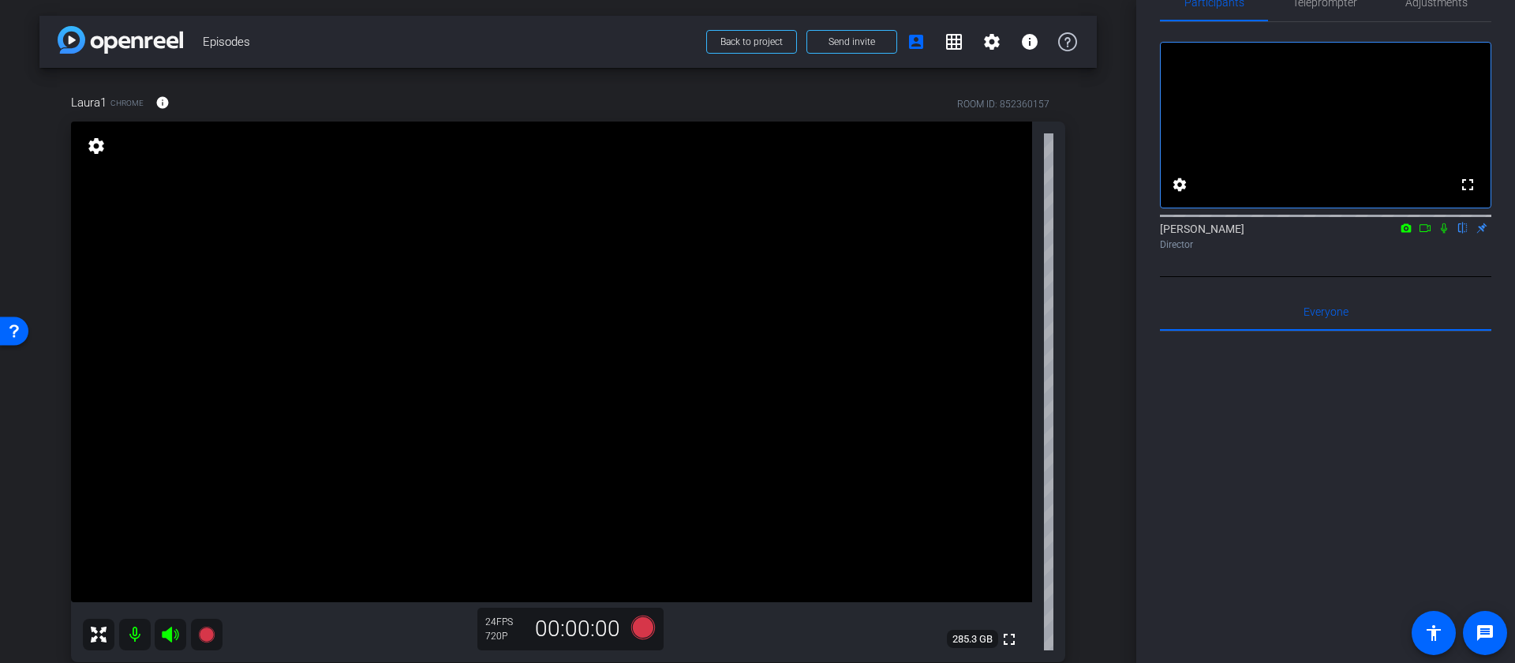
scroll to position [0, 0]
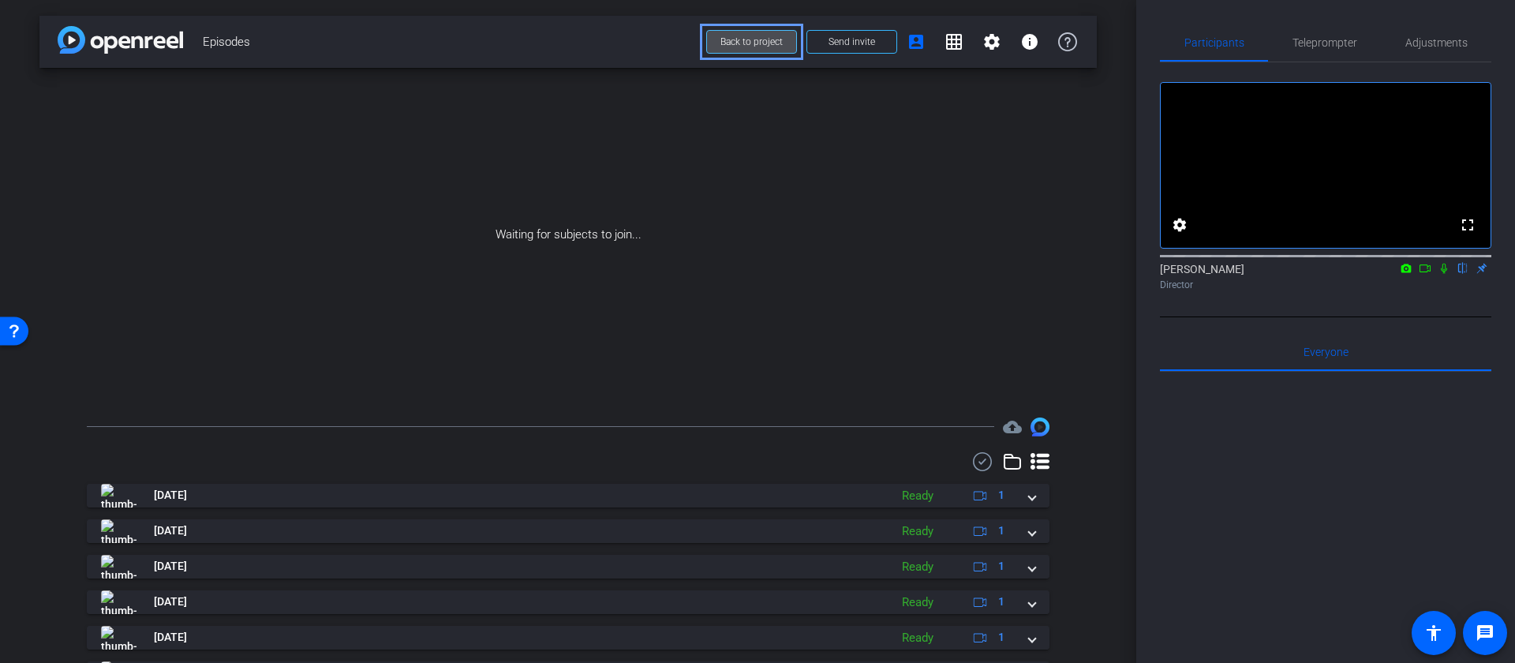
click at [758, 46] on span "Back to project" at bounding box center [752, 41] width 62 height 11
